Goal: Transaction & Acquisition: Purchase product/service

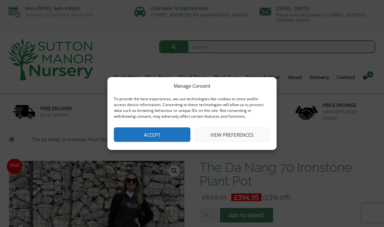
click at [167, 115] on div "To provide the best experiences, we use technologies like cookies to store and/…" at bounding box center [192, 107] width 156 height 23
click at [156, 137] on button "Accept" at bounding box center [152, 134] width 77 height 14
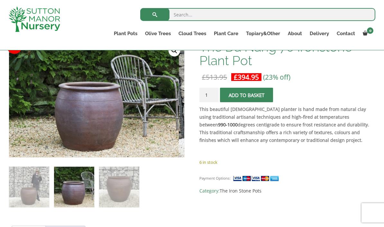
scroll to position [107, 0]
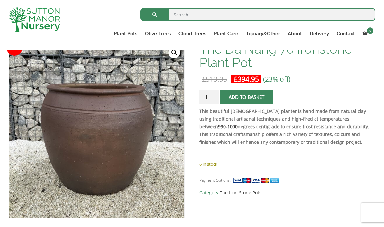
click at [0, 0] on link "100% Italian Terracotta" at bounding box center [0, 0] width 0 height 0
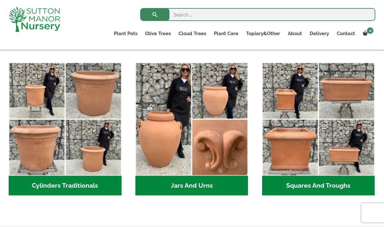
scroll to position [339, 0]
click at [88, 188] on h2 "Cylinders Traditionals (2)" at bounding box center [65, 186] width 113 height 20
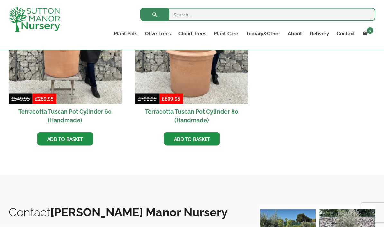
scroll to position [343, 0]
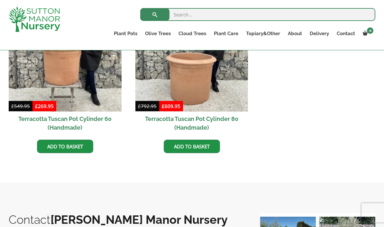
click at [204, 146] on link "Add to basket" at bounding box center [192, 146] width 56 height 14
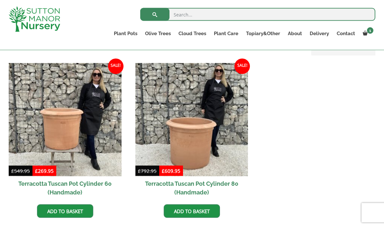
scroll to position [309, 0]
click at [200, 138] on img at bounding box center [192, 119] width 113 height 113
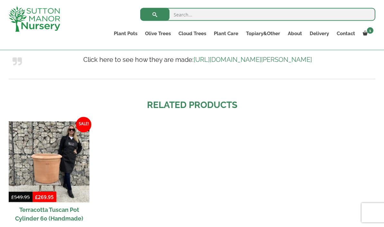
scroll to position [523, 0]
